Goal: Task Accomplishment & Management: Use online tool/utility

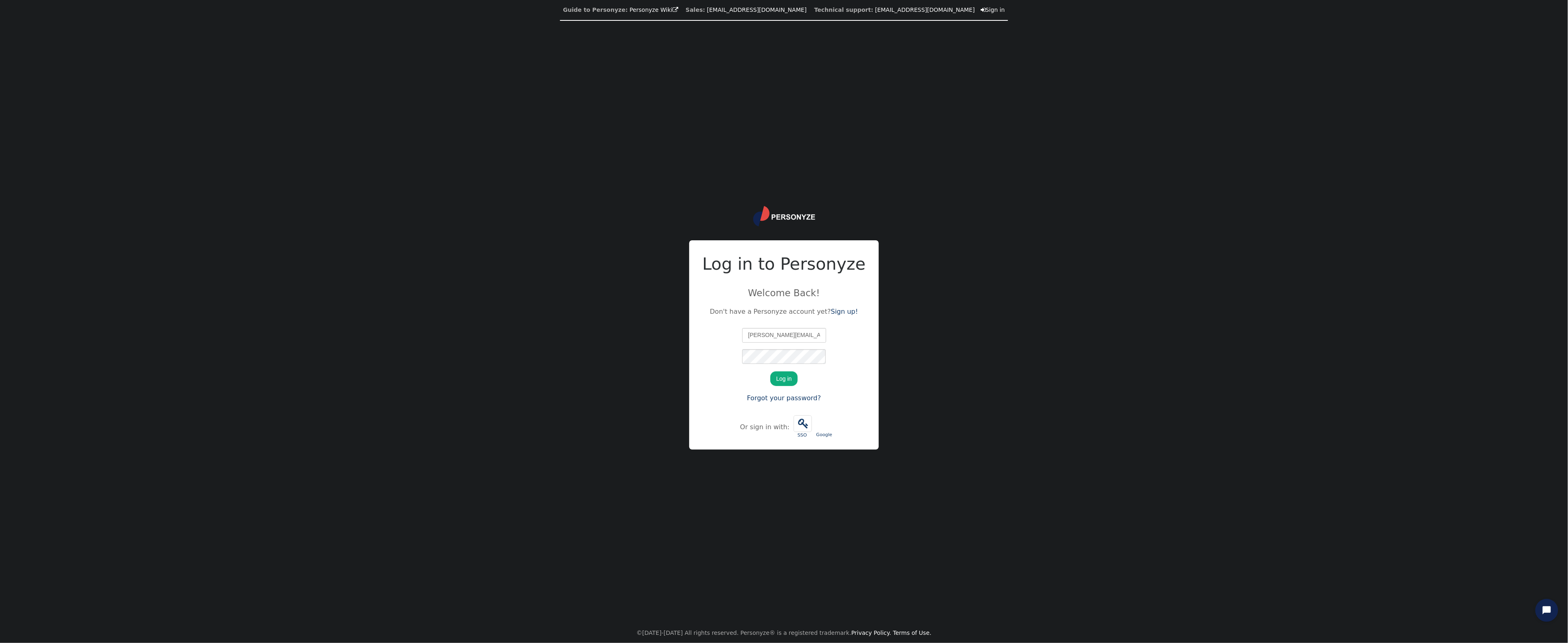
click at [787, 381] on button "Log in" at bounding box center [784, 379] width 27 height 15
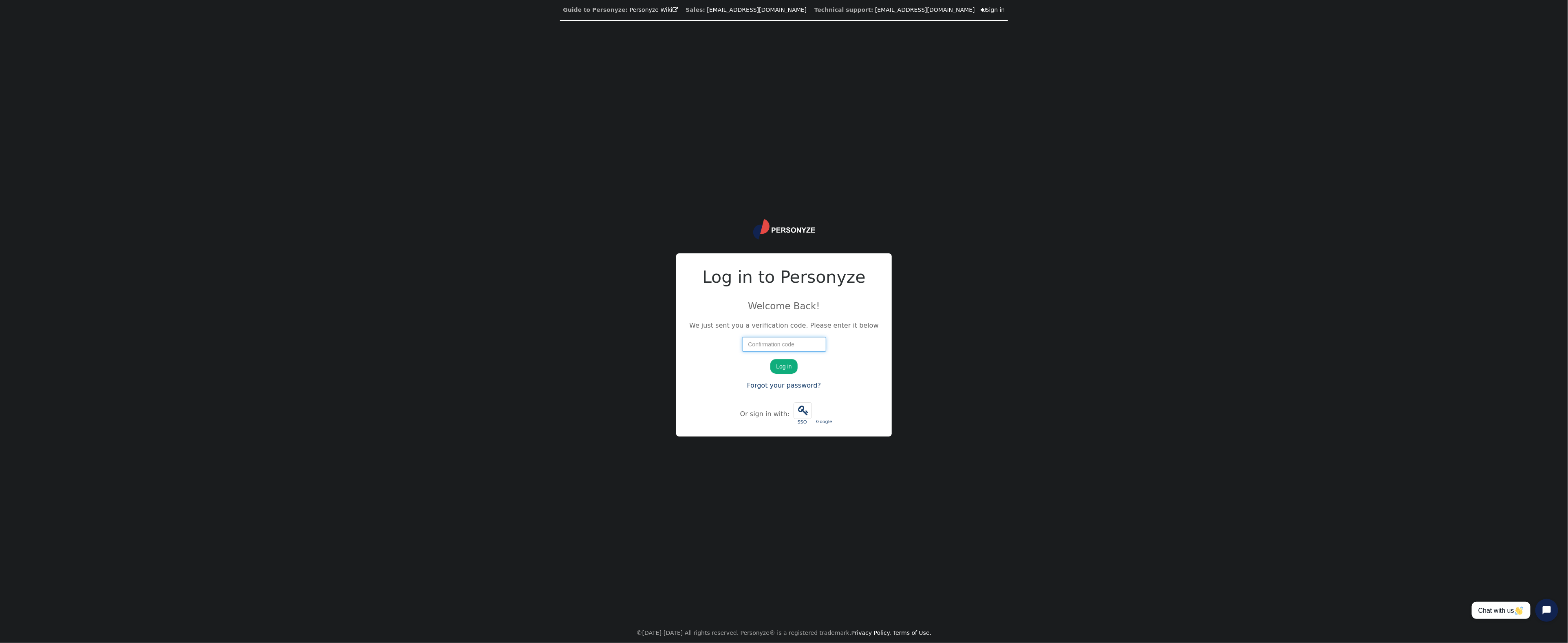
click at [788, 344] on input "number" at bounding box center [784, 344] width 84 height 15
type input "87353"
click at [771, 359] on button "Log in" at bounding box center [784, 366] width 27 height 15
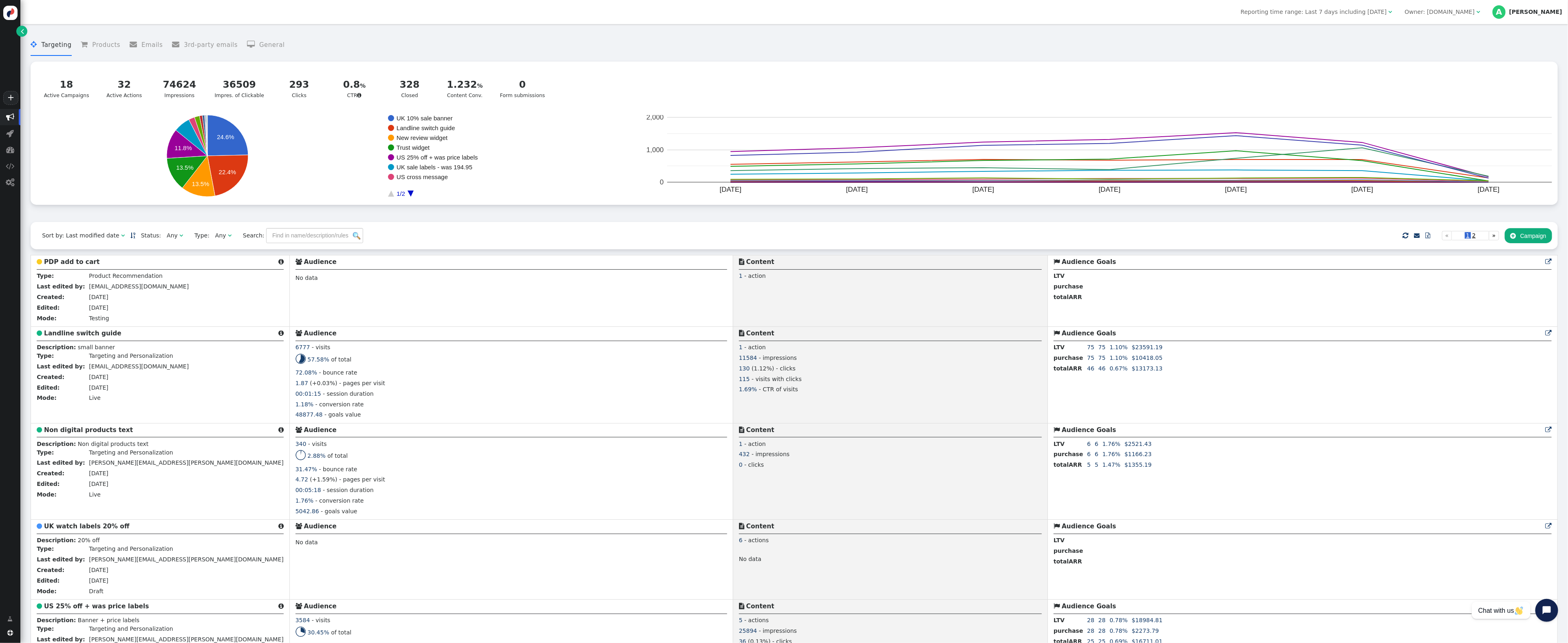
click at [180, 234] on span "" at bounding box center [182, 235] width 4 height 5
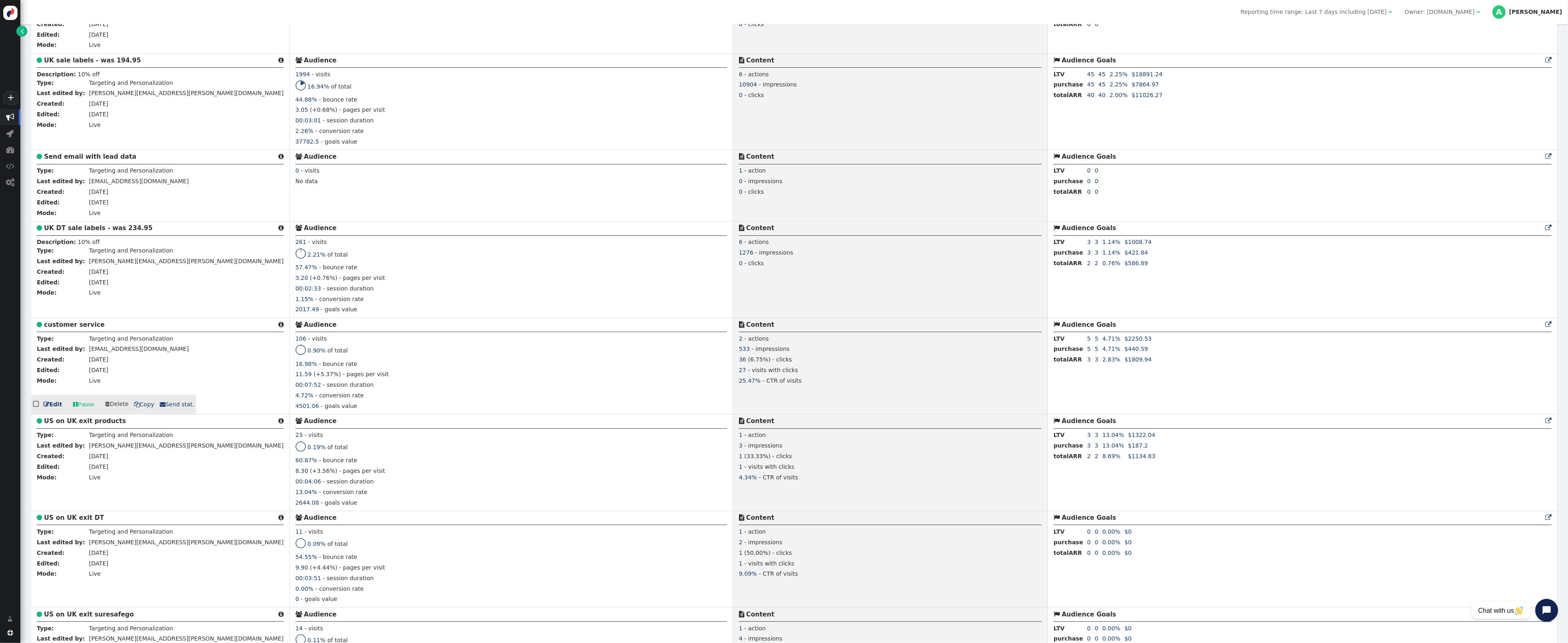
scroll to position [659, 0]
click at [48, 402] on link " Edit" at bounding box center [53, 403] width 18 height 8
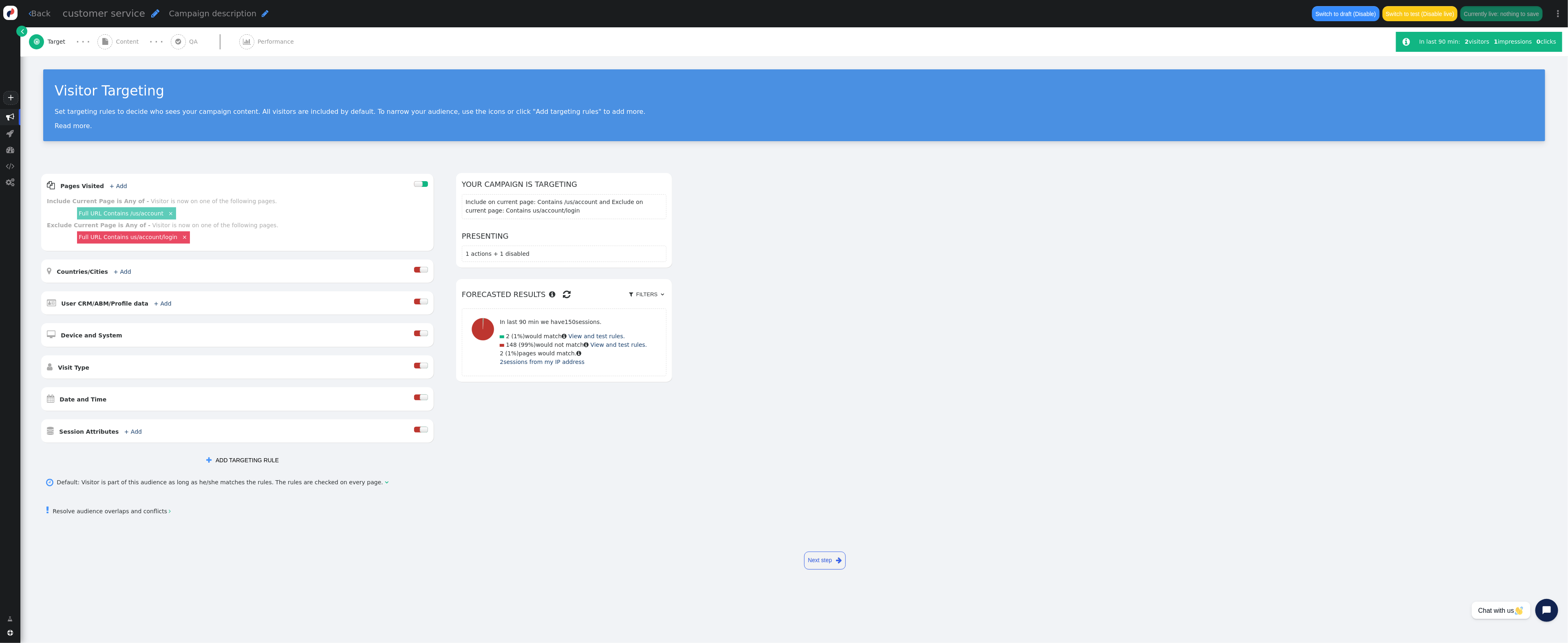
click at [123, 45] on span "Content" at bounding box center [129, 41] width 26 height 8
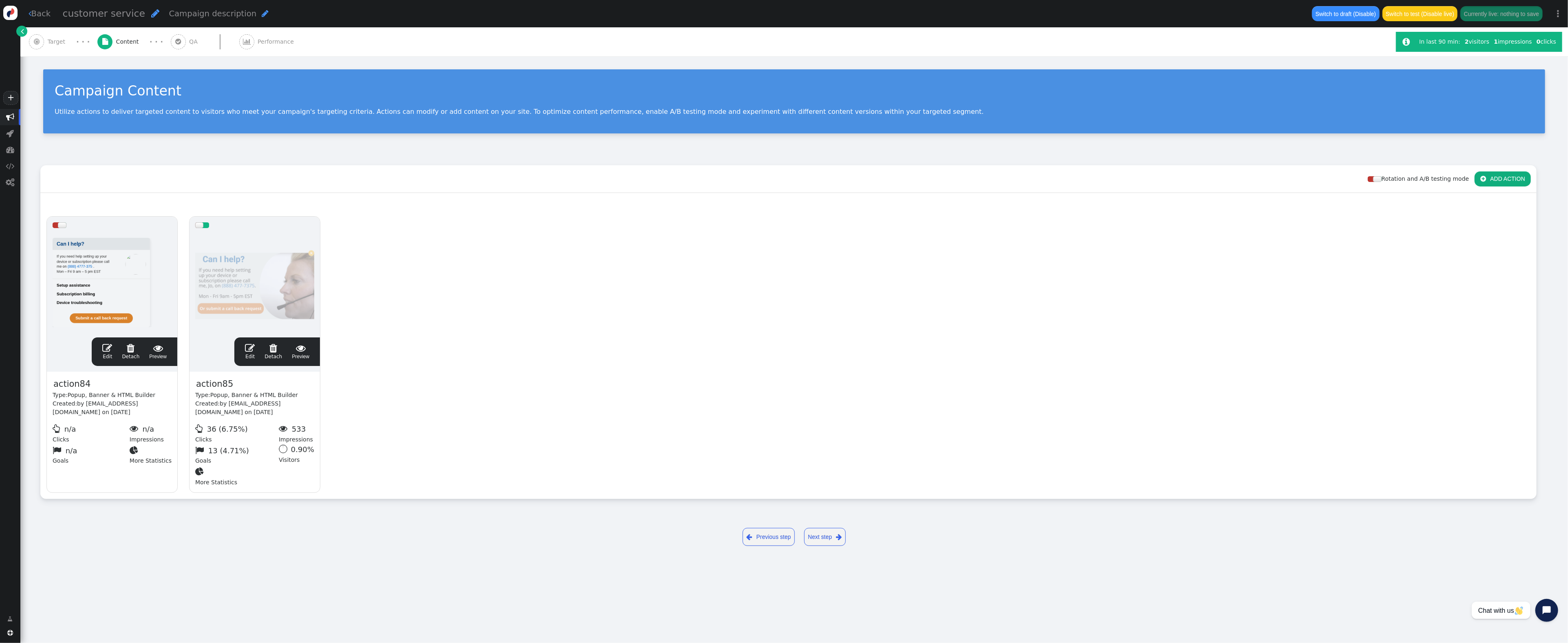
click at [250, 353] on link " Edit" at bounding box center [250, 351] width 10 height 17
